Goal: Navigation & Orientation: Understand site structure

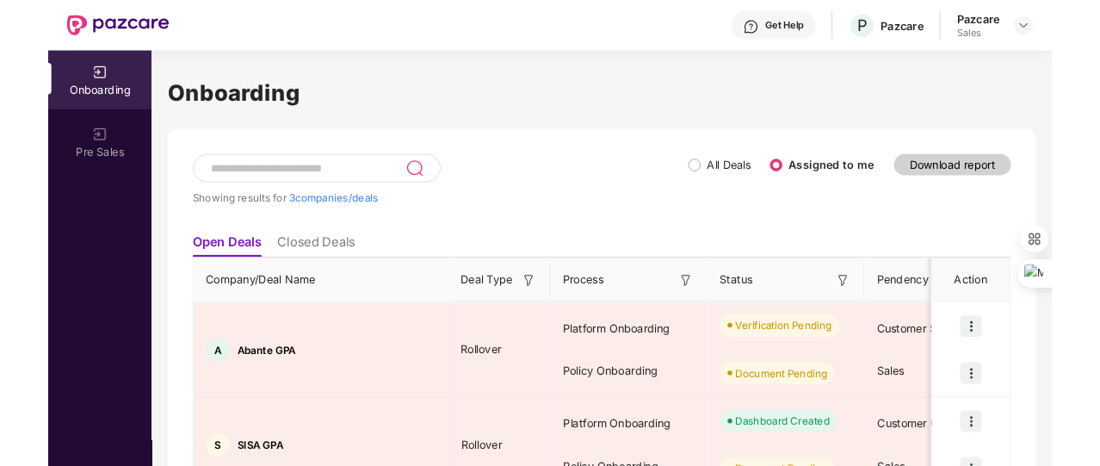
scroll to position [196, 0]
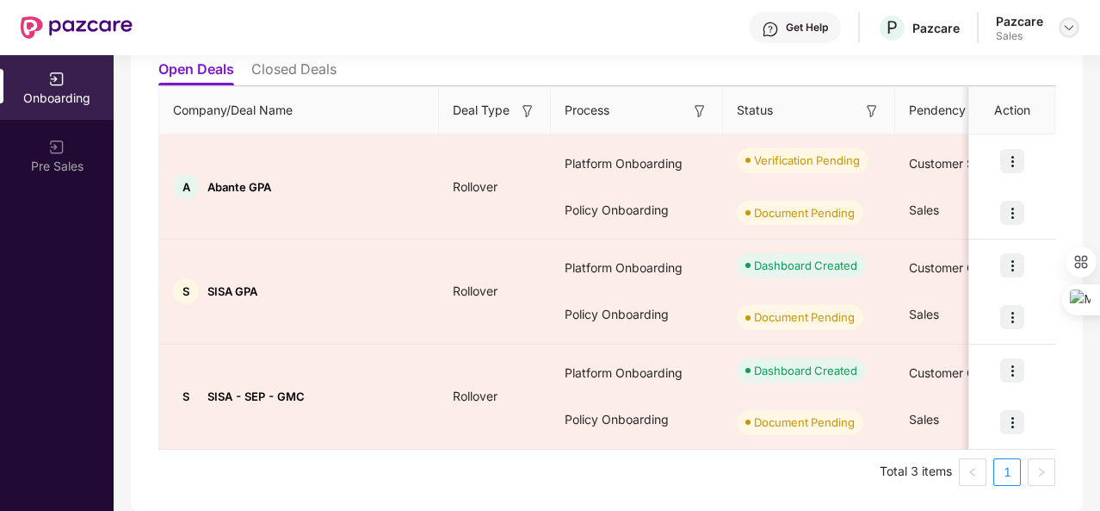
click at [1062, 31] on img at bounding box center [1069, 28] width 14 height 14
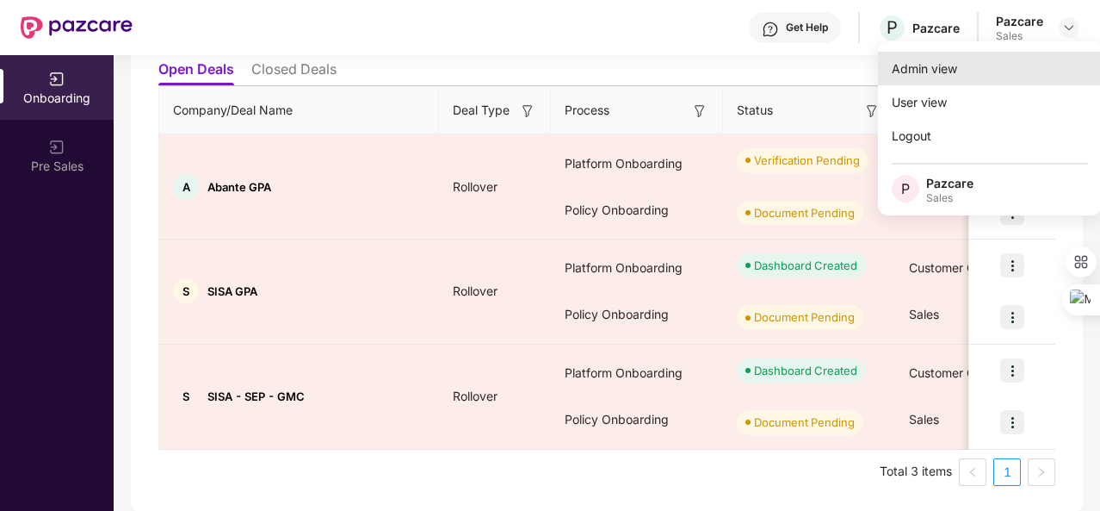
click at [957, 71] on div "Admin view" at bounding box center [990, 69] width 224 height 34
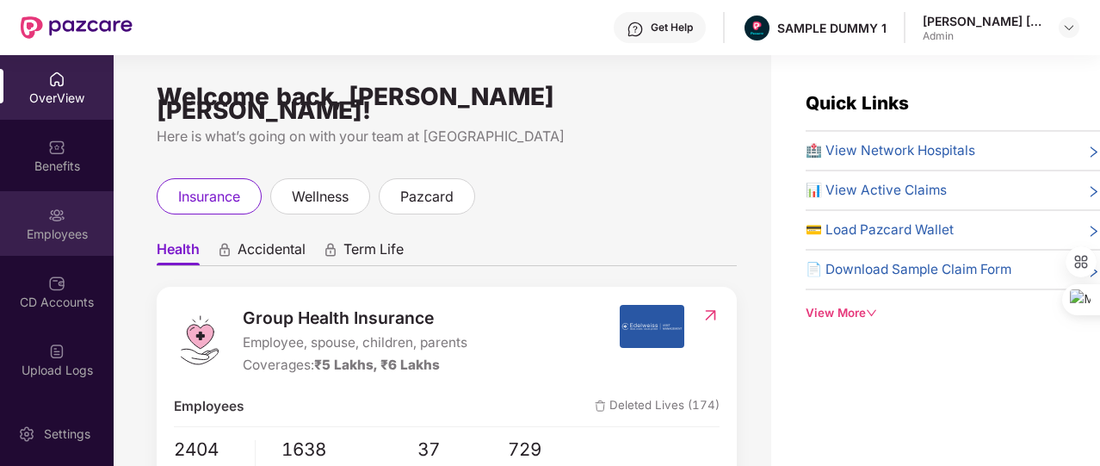
click at [53, 220] on img at bounding box center [56, 215] width 17 height 17
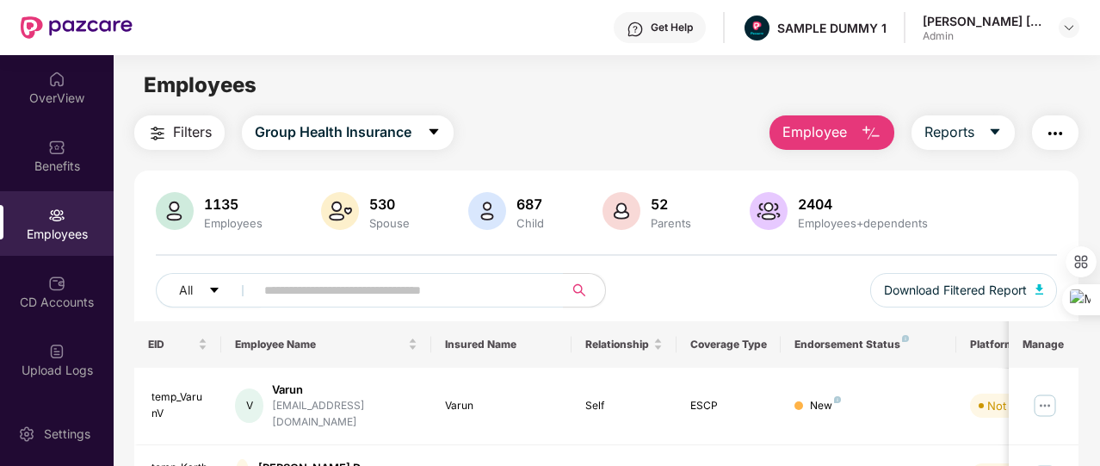
click at [817, 133] on span "Employee" at bounding box center [815, 132] width 65 height 22
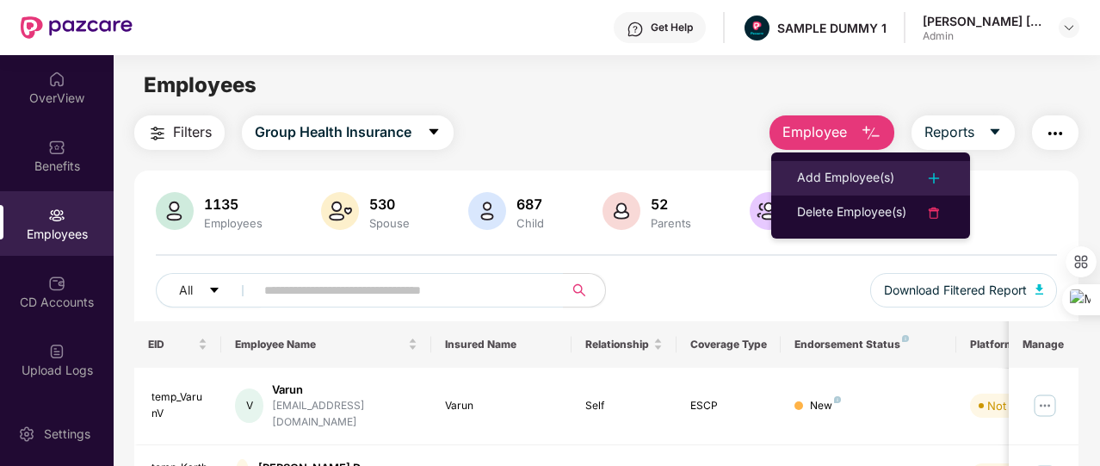
click at [804, 161] on li "Add Employee(s)" at bounding box center [870, 178] width 199 height 34
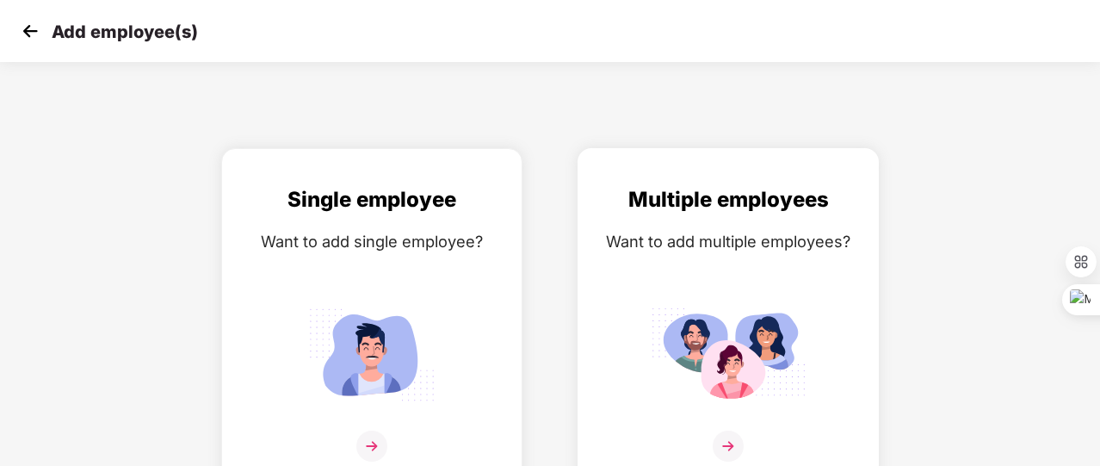
click at [708, 275] on div "Multiple employees Want to add multiple employees?" at bounding box center [728, 333] width 265 height 300
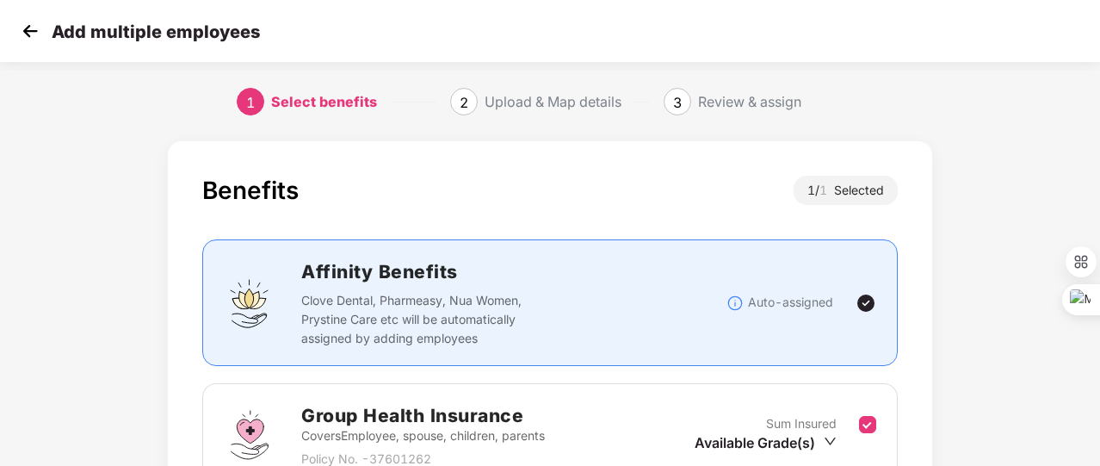
scroll to position [226, 0]
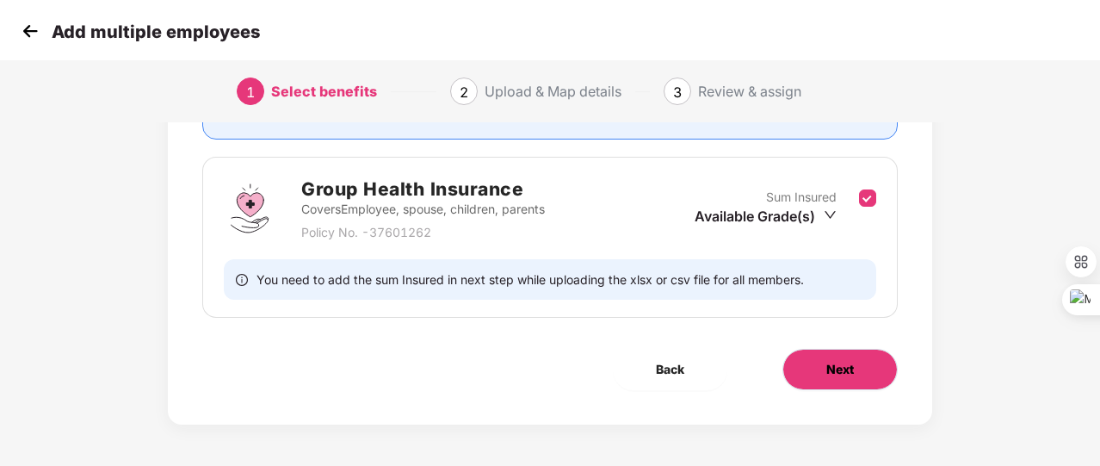
click at [836, 371] on span "Next" at bounding box center [840, 369] width 28 height 19
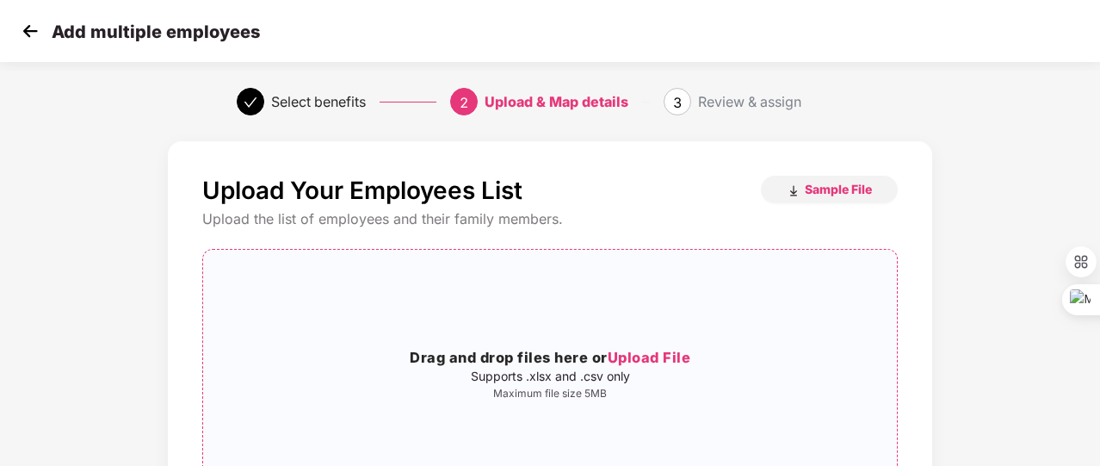
scroll to position [104, 0]
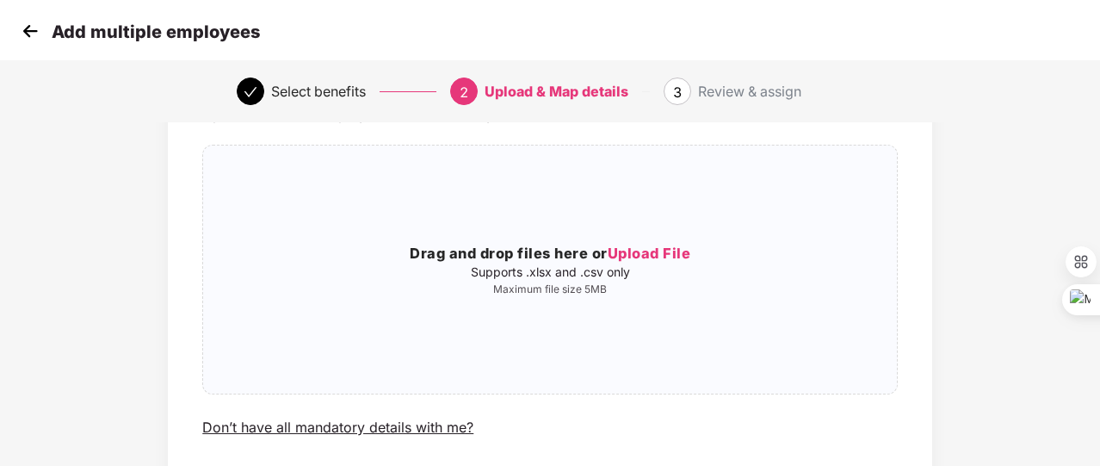
click at [34, 37] on img at bounding box center [30, 31] width 26 height 26
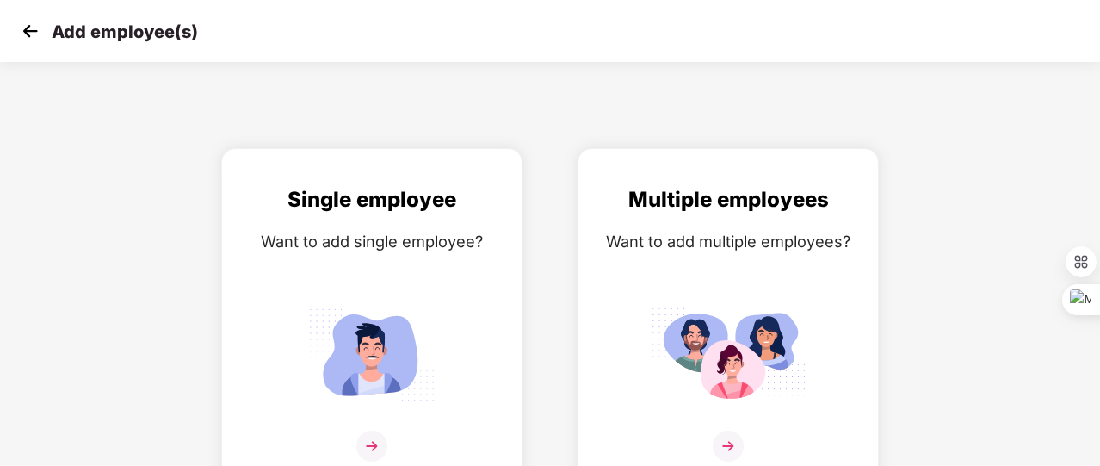
click at [34, 37] on img at bounding box center [30, 31] width 26 height 26
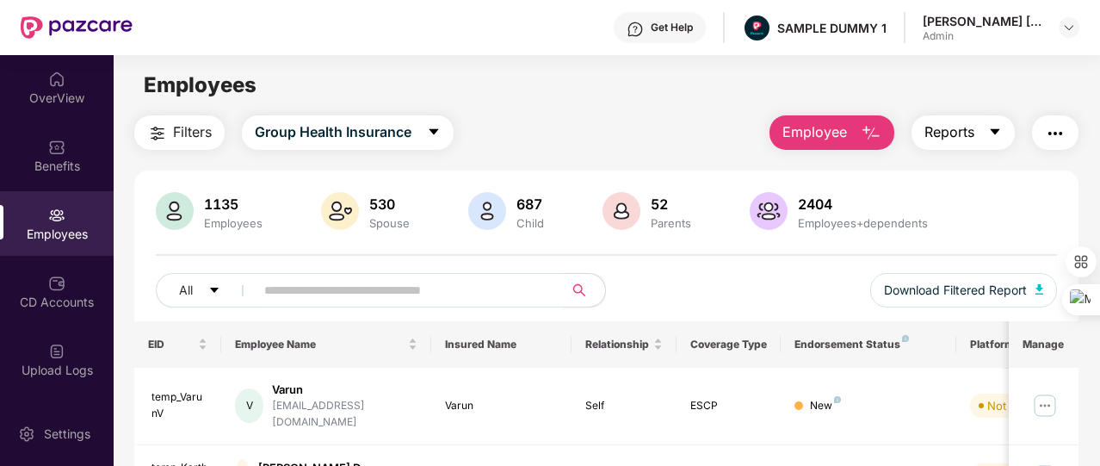
click at [997, 148] on button "Reports" at bounding box center [963, 132] width 103 height 34
click at [1054, 132] on img "button" at bounding box center [1055, 133] width 21 height 21
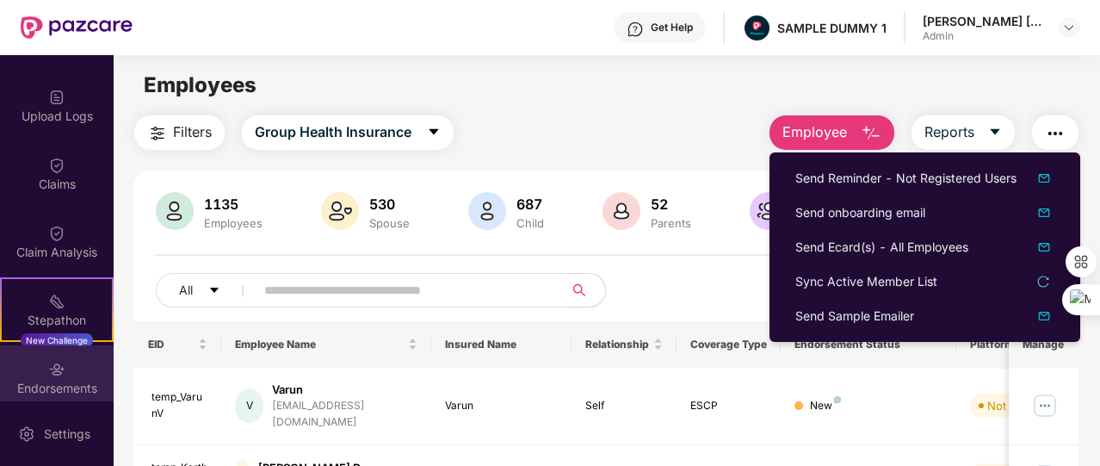
scroll to position [255, 0]
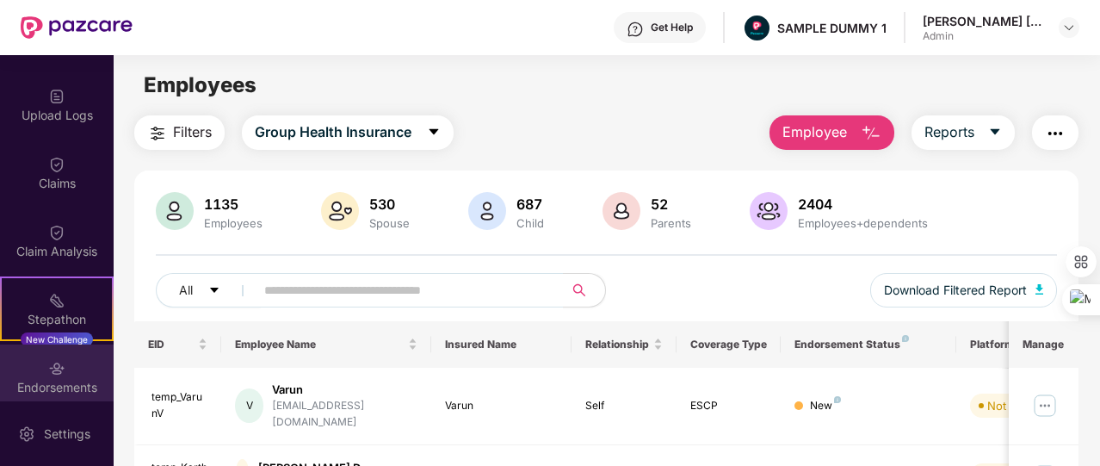
click at [77, 380] on div "Endorsements" at bounding box center [57, 387] width 114 height 17
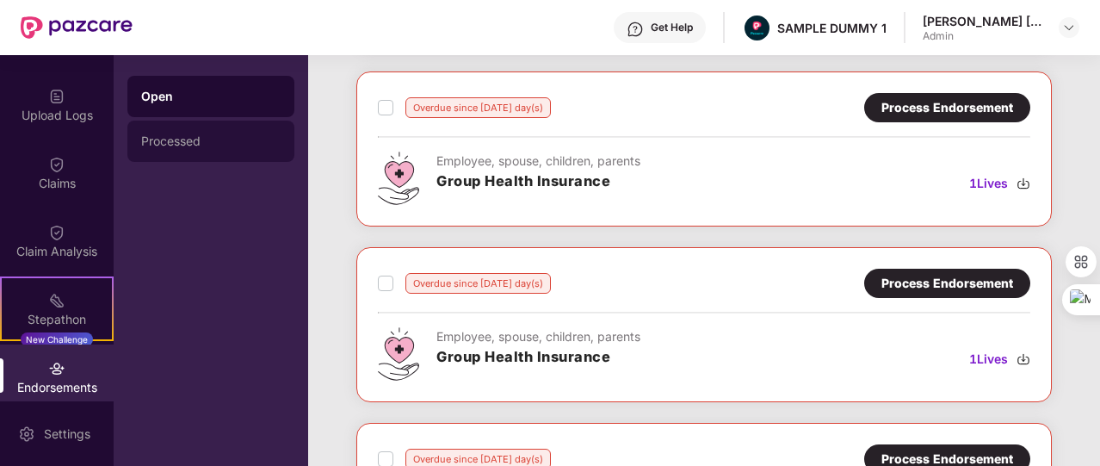
scroll to position [783, 0]
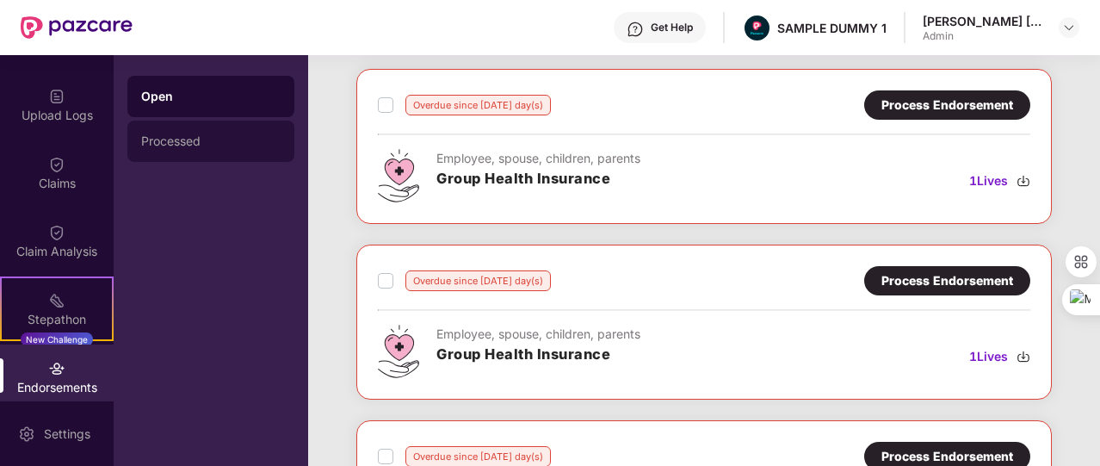
click at [220, 132] on div "Processed" at bounding box center [210, 141] width 167 height 41
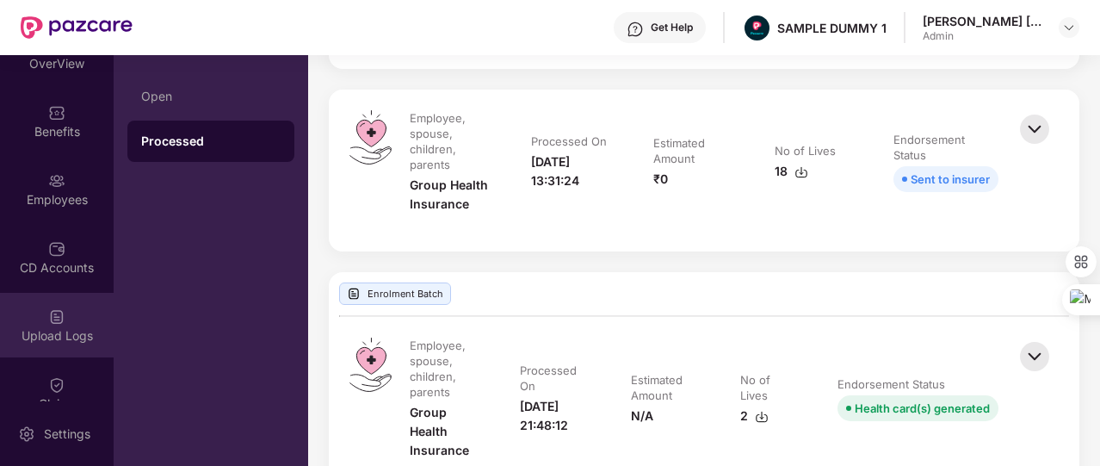
scroll to position [0, 0]
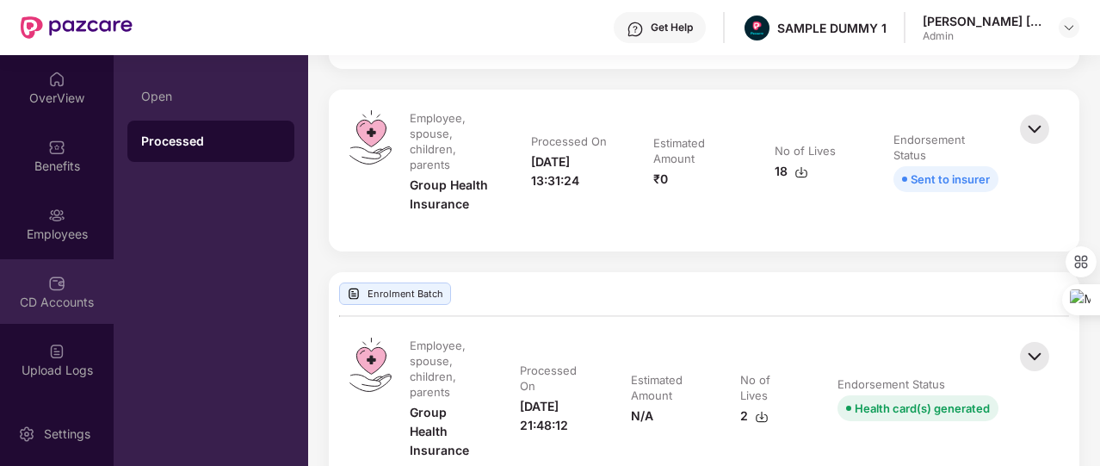
click at [71, 283] on div "CD Accounts" at bounding box center [57, 291] width 114 height 65
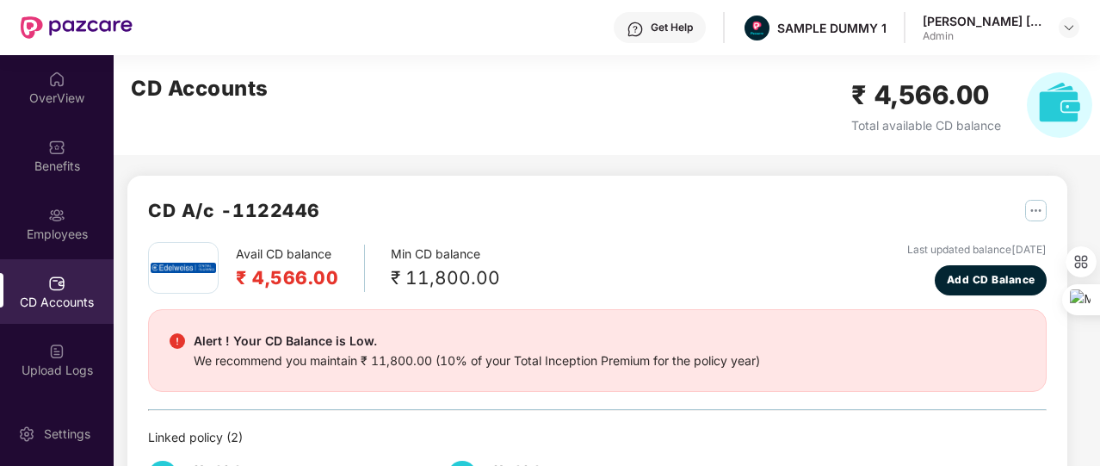
scroll to position [91, 0]
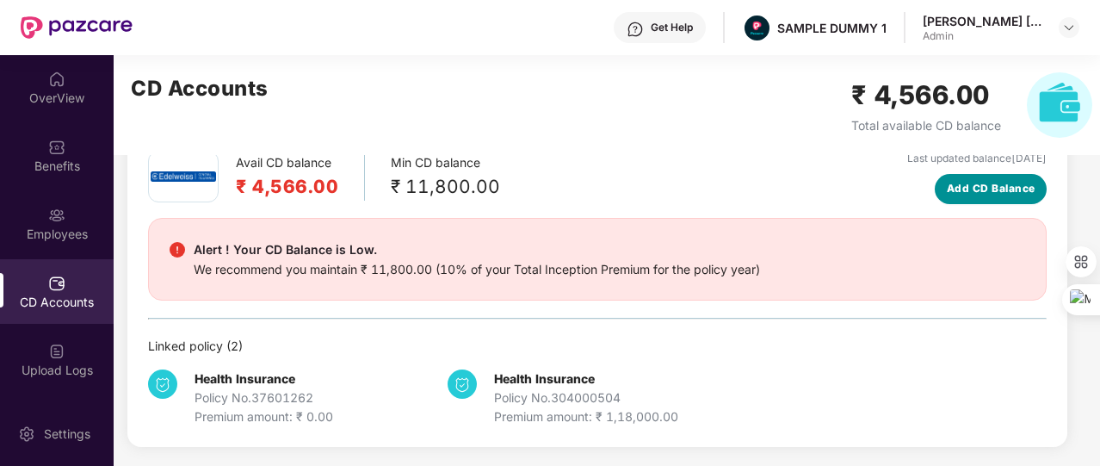
click at [1031, 176] on button "Add CD Balance" at bounding box center [991, 189] width 112 height 30
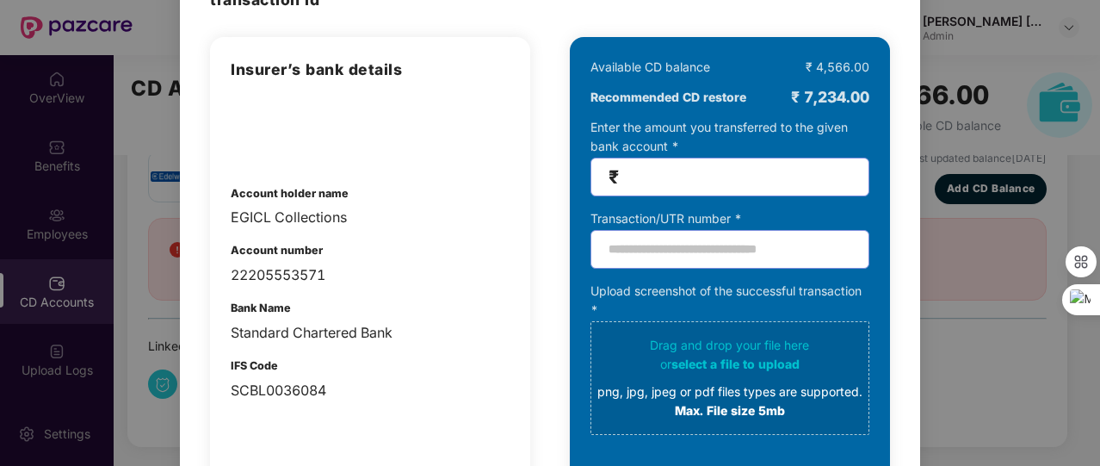
scroll to position [119, 0]
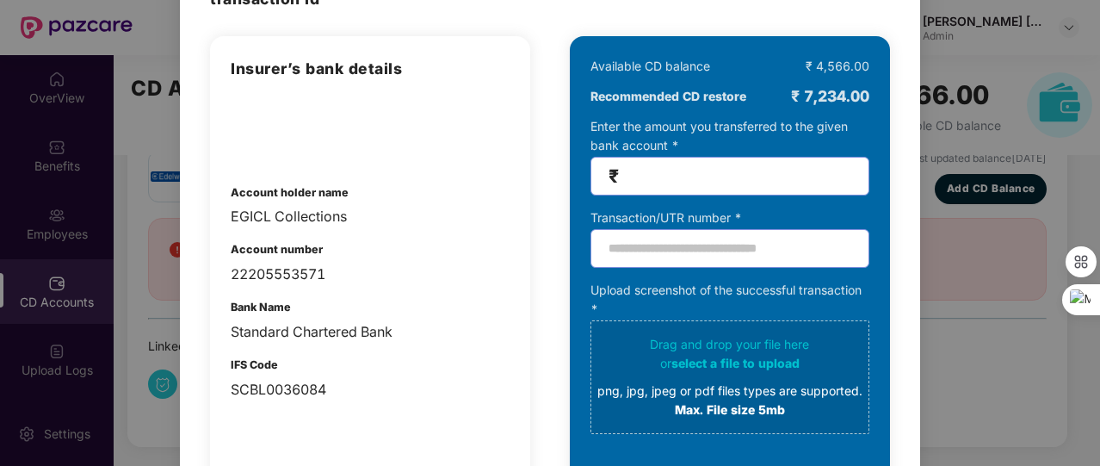
click at [968, 282] on div "100% SECURE Transfer the amount you want add to your CD balance and share the s…" at bounding box center [550, 233] width 1100 height 466
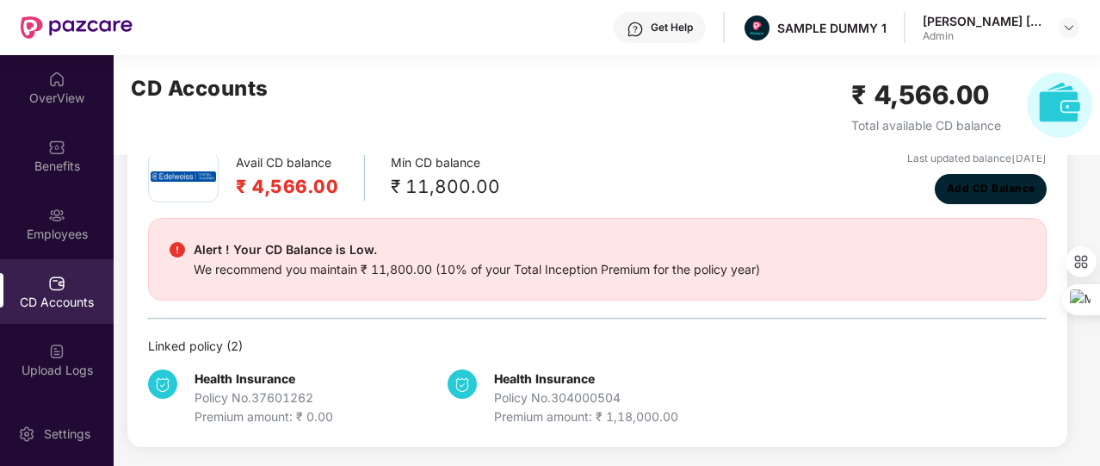
scroll to position [0, 0]
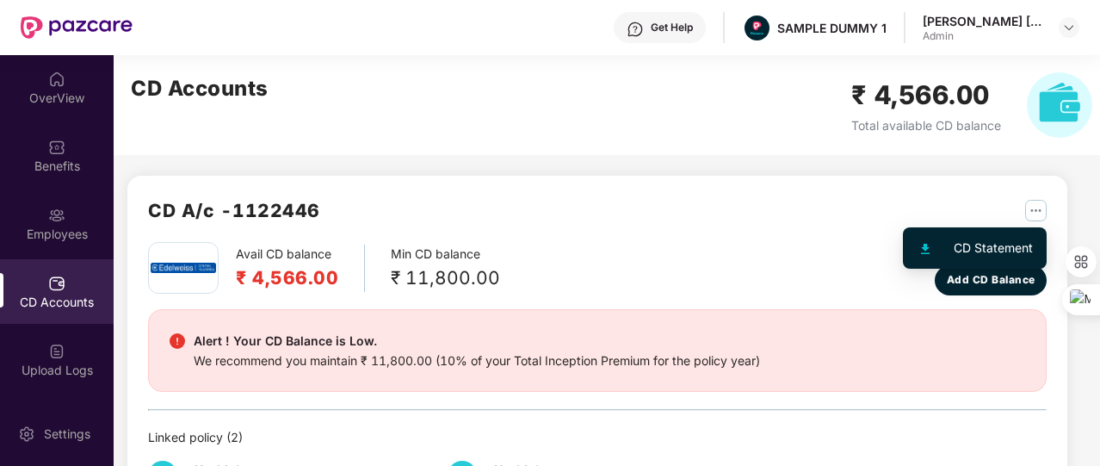
click at [1037, 202] on img "button" at bounding box center [1036, 211] width 22 height 22
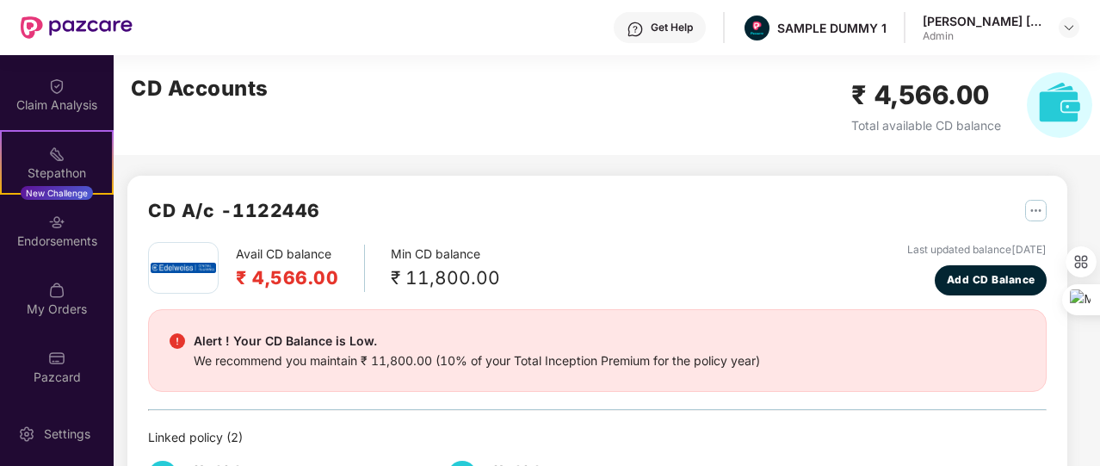
scroll to position [91, 0]
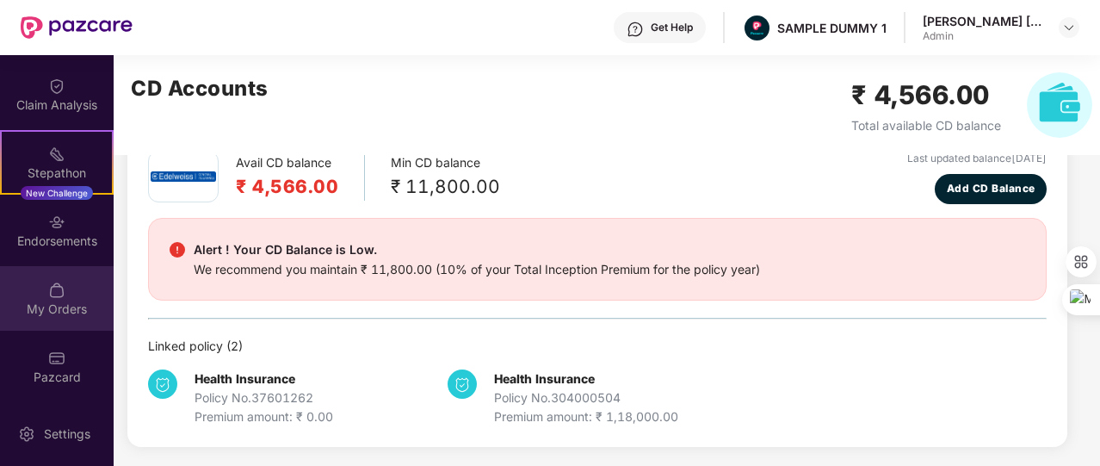
click at [60, 282] on img at bounding box center [56, 290] width 17 height 17
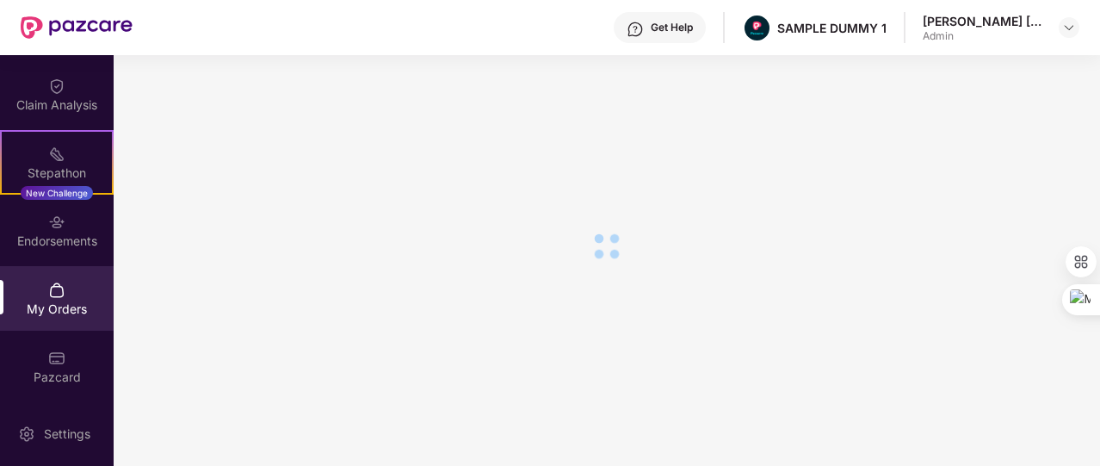
scroll to position [0, 0]
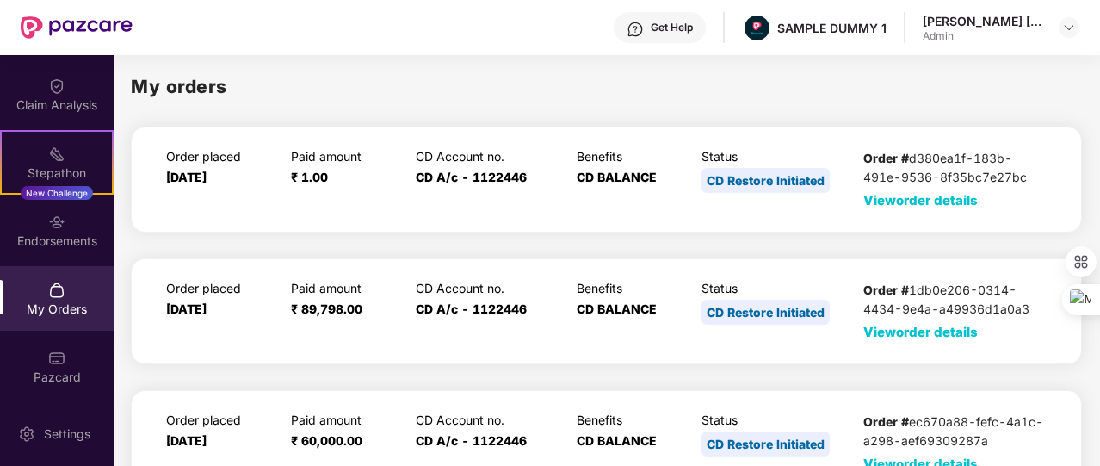
click at [900, 194] on span "View order details" at bounding box center [920, 200] width 115 height 16
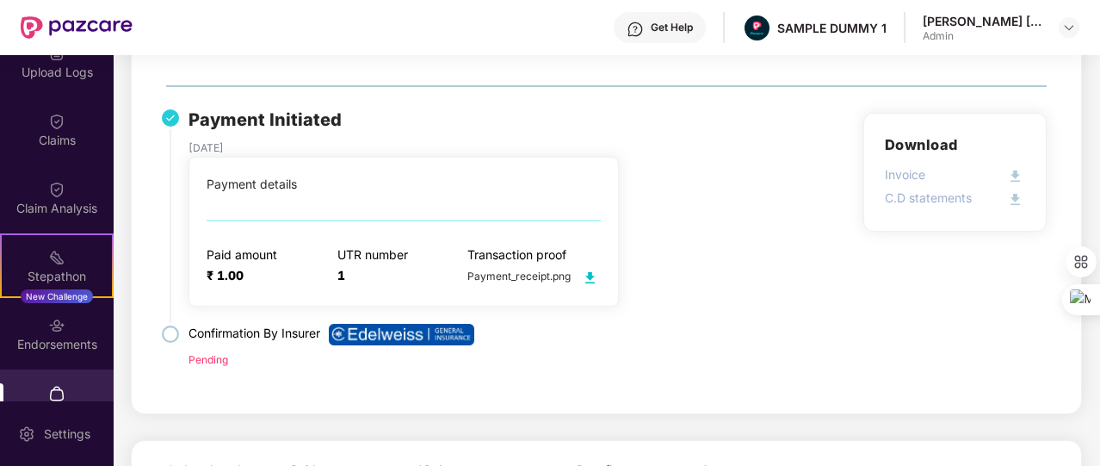
scroll to position [263, 0]
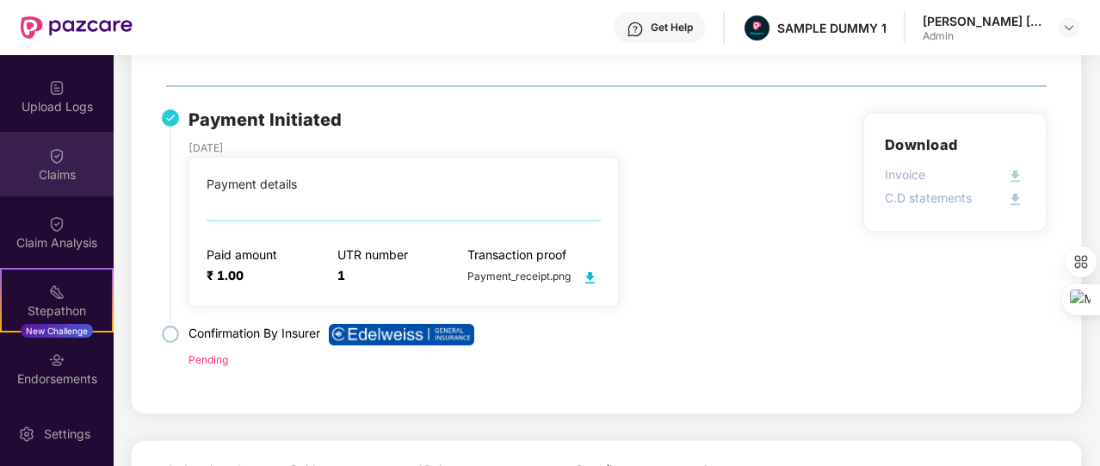
click at [57, 187] on div "Claims" at bounding box center [57, 164] width 114 height 65
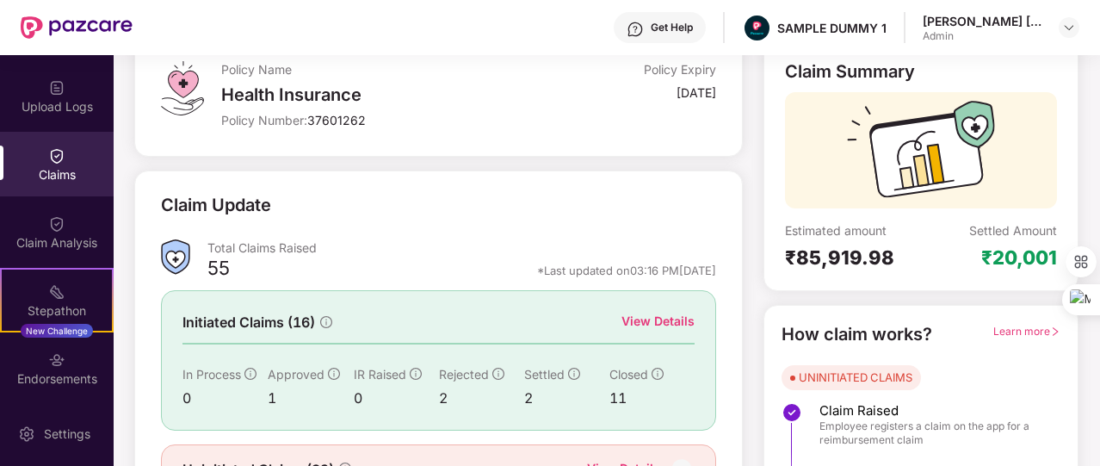
scroll to position [151, 0]
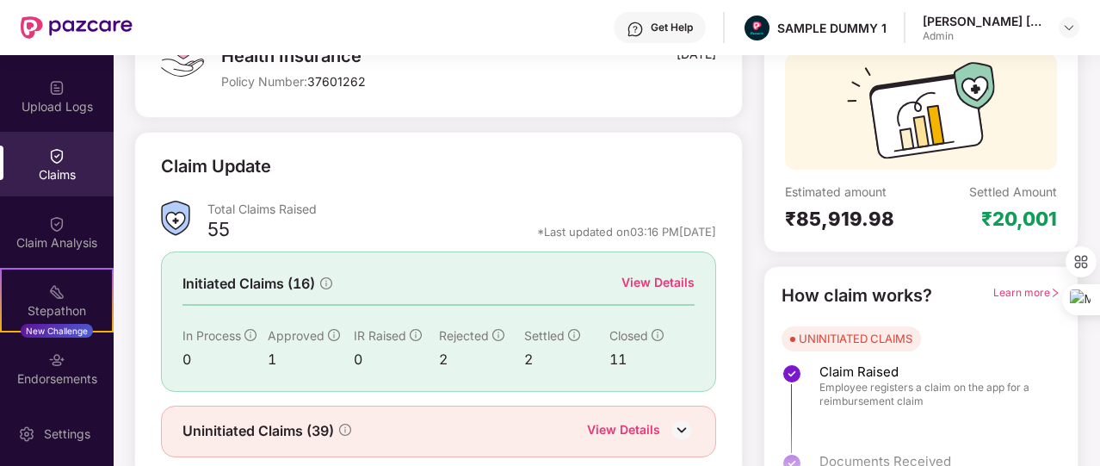
click at [672, 290] on div "View Details" at bounding box center [658, 282] width 73 height 19
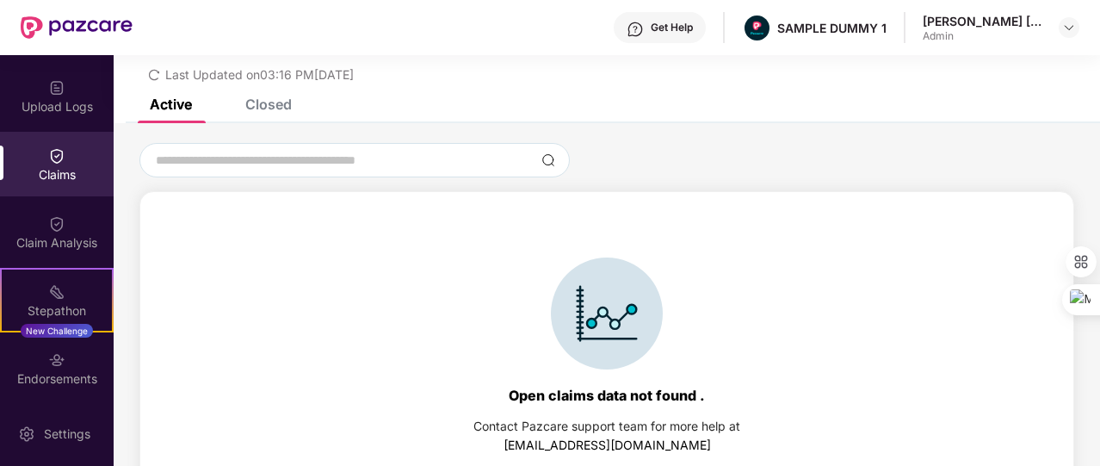
scroll to position [74, 0]
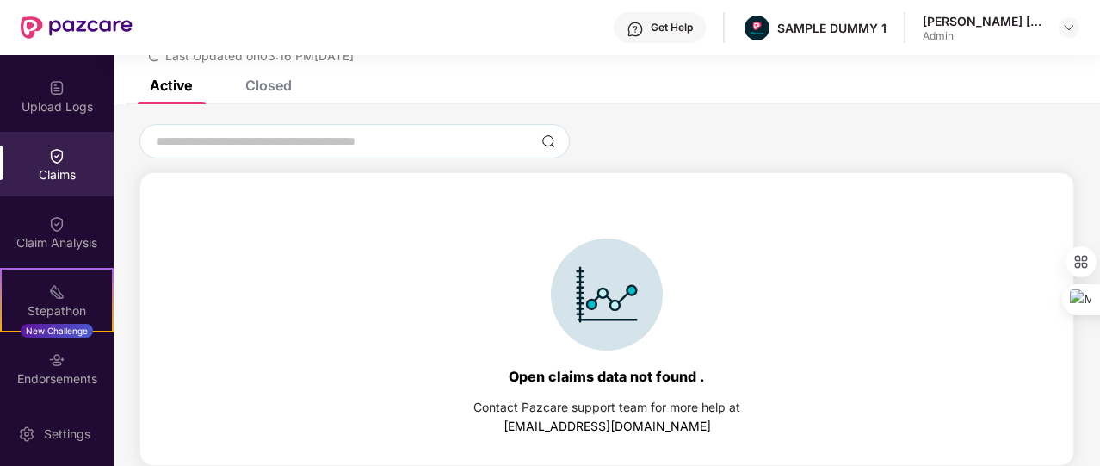
click at [270, 96] on div "Closed" at bounding box center [256, 85] width 72 height 38
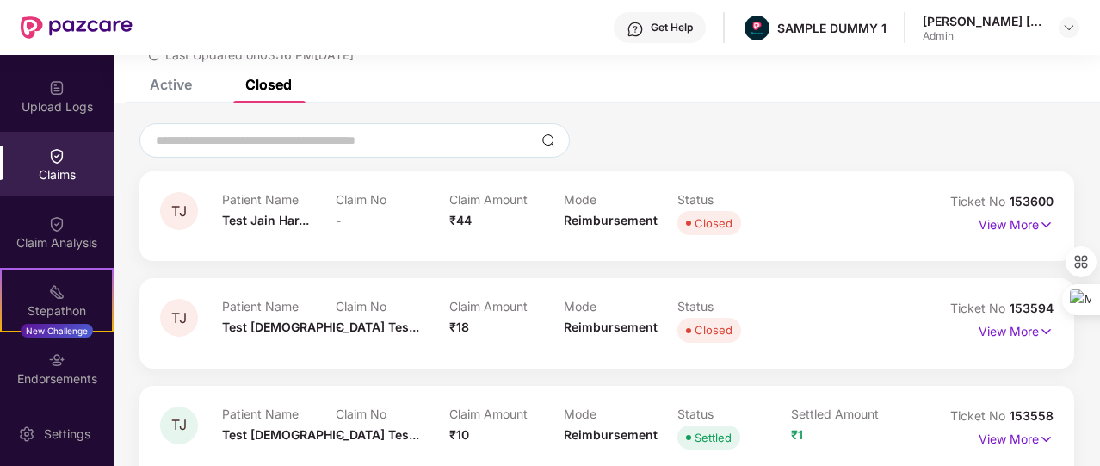
scroll to position [0, 0]
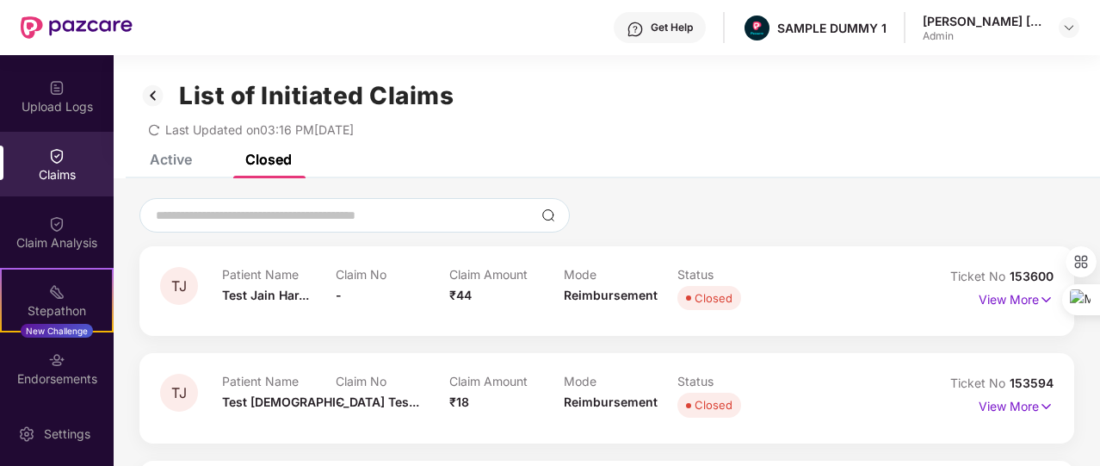
click at [155, 99] on img at bounding box center [153, 95] width 28 height 29
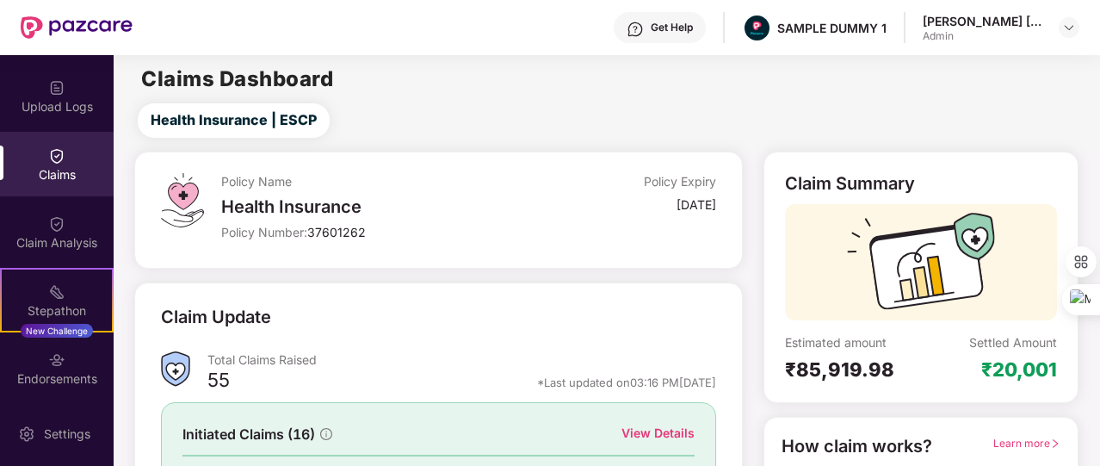
scroll to position [207, 0]
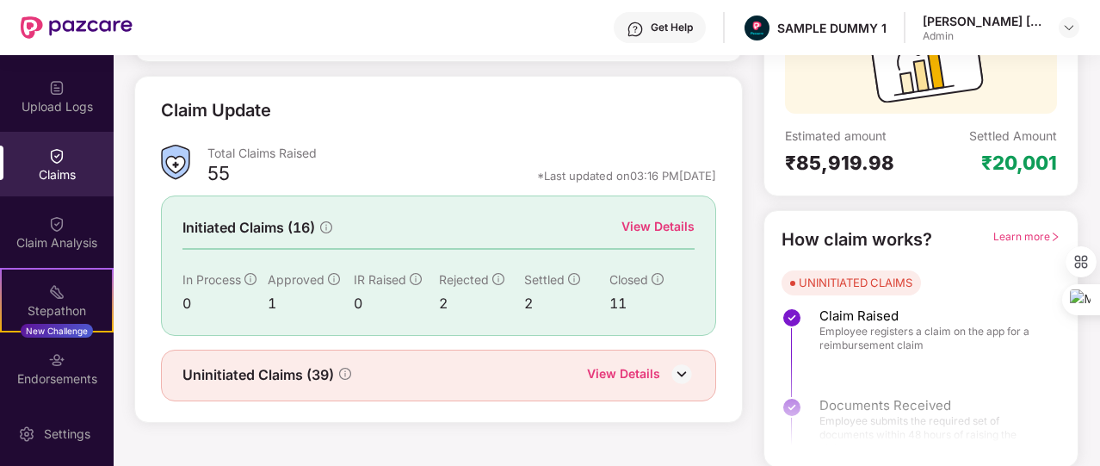
click at [623, 373] on div "View Details" at bounding box center [623, 375] width 73 height 22
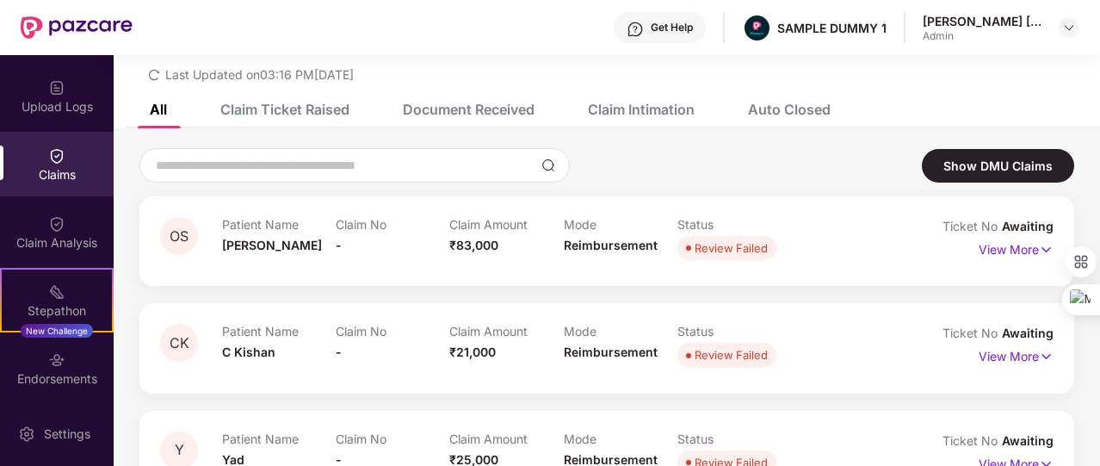
scroll to position [0, 0]
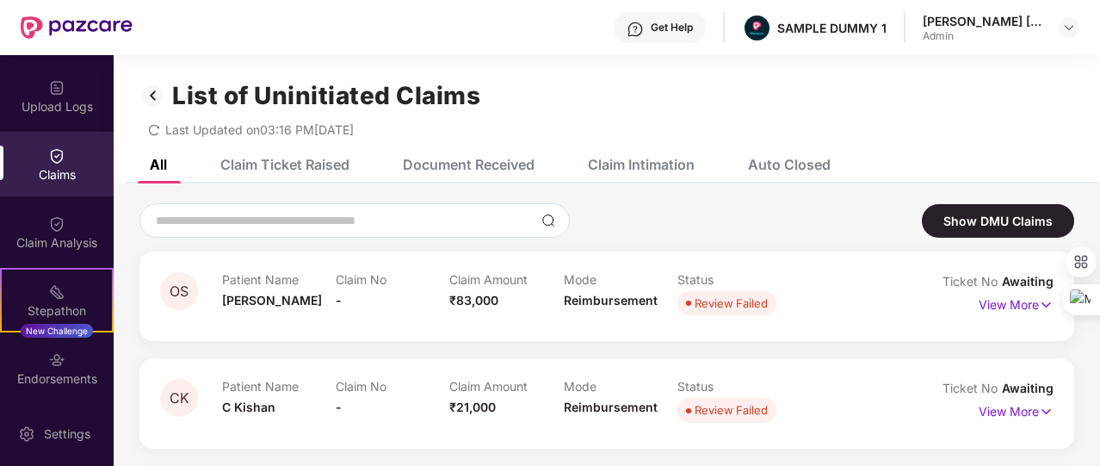
click at [461, 166] on div "Document Received" at bounding box center [469, 164] width 132 height 17
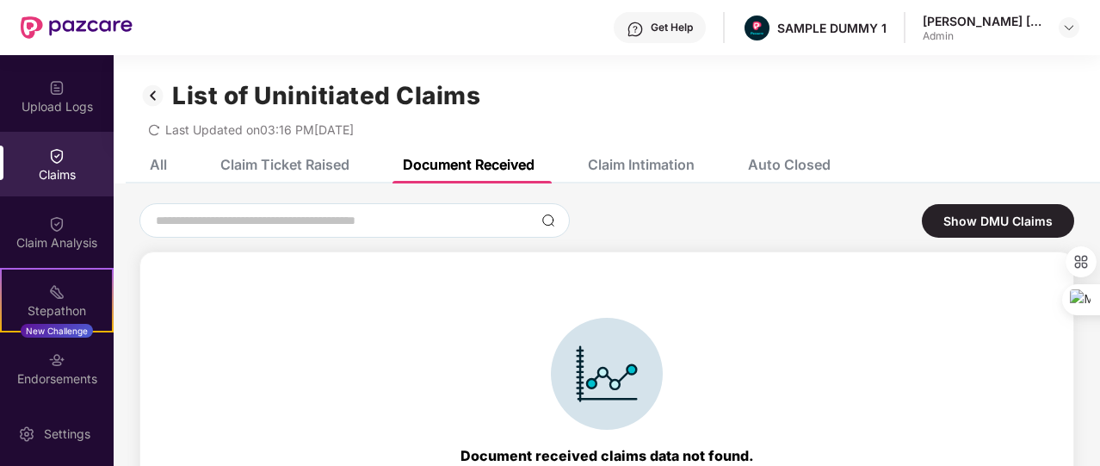
click at [647, 164] on div "Claim Intimation" at bounding box center [641, 164] width 107 height 17
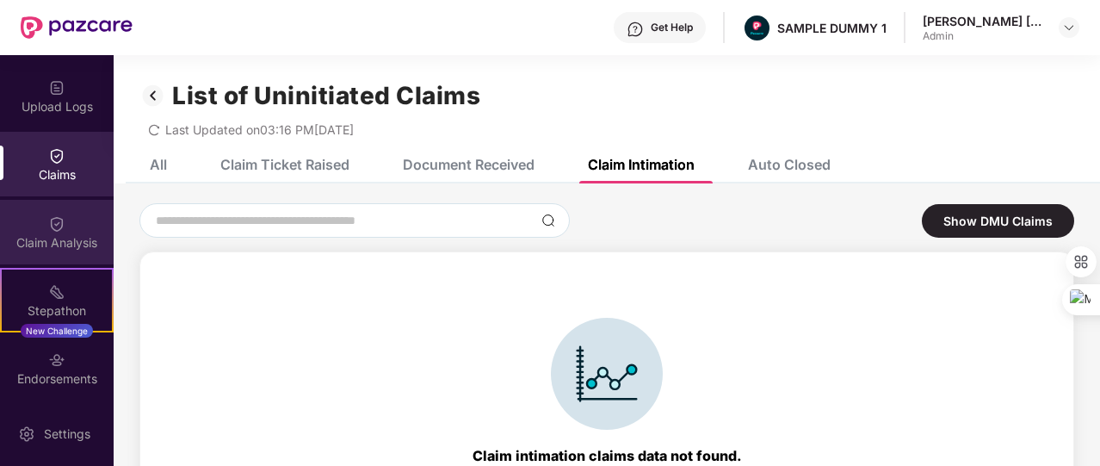
click at [96, 219] on div "Claim Analysis" at bounding box center [57, 232] width 114 height 65
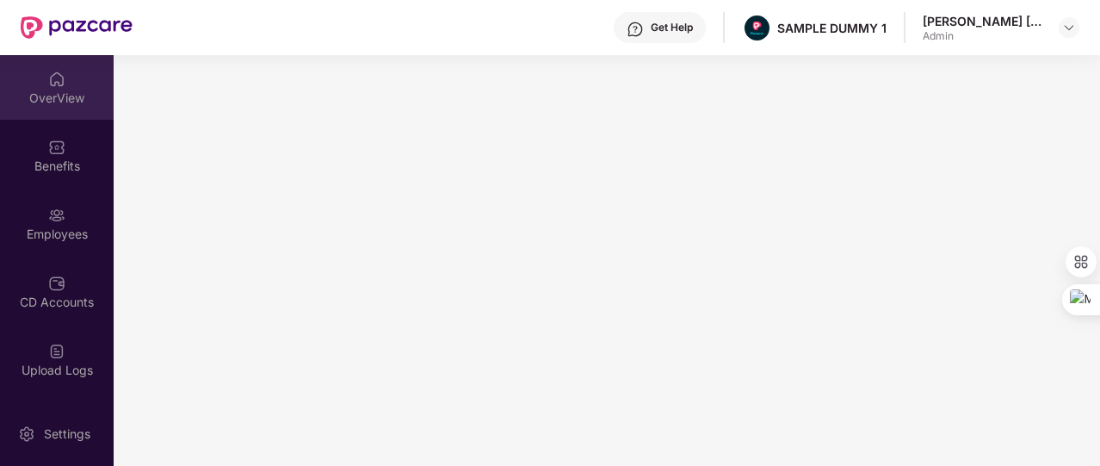
click at [69, 82] on div "OverView" at bounding box center [57, 87] width 114 height 65
